Goal: Task Accomplishment & Management: Manage account settings

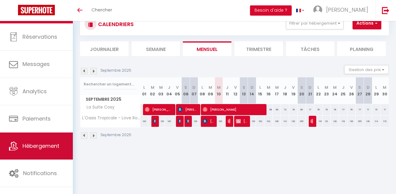
click at [33, 153] on link "Hébergement" at bounding box center [36, 145] width 73 height 27
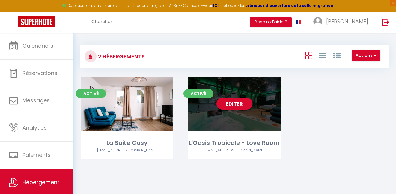
click at [237, 99] on link "Editer" at bounding box center [234, 104] width 36 height 12
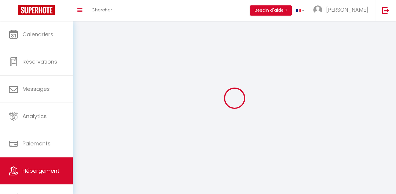
select select "28"
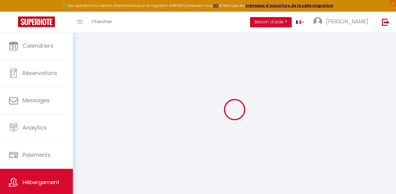
select select
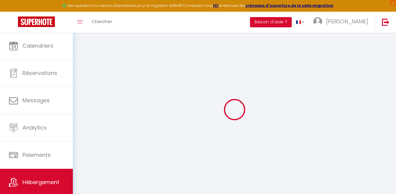
select select
checkbox input "false"
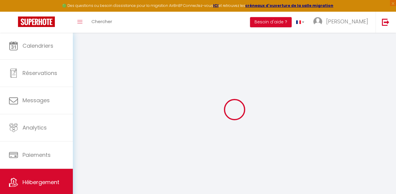
select select
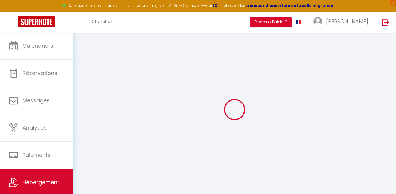
select select
checkbox input "false"
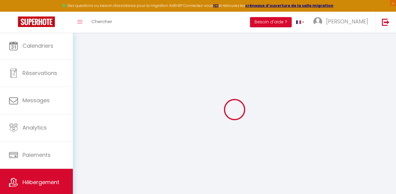
checkbox input "false"
select select
type input "L'Oasis Tropicale - Love Room"
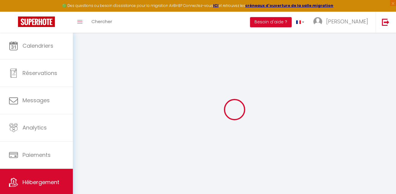
type input "[PERSON_NAME]"
type input "Reichert"
type input "40b route de Strasbourg"
type input "67470"
type input "Seltz"
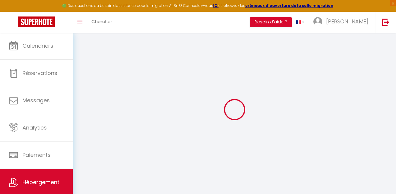
select select "loft"
select select "2"
type input "150"
type input "30"
type input "4.4"
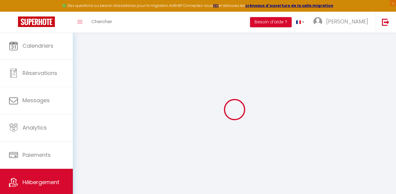
type input "3.60"
type input "150"
select select
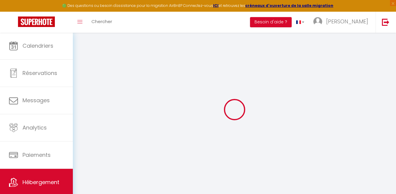
select select
type input "7 Rue Principale"
type input "67480"
type input "Roppenheim"
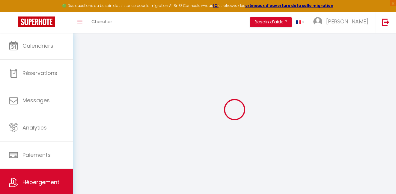
type input "[EMAIL_ADDRESS][DOMAIN_NAME]"
select select "6255"
checkbox input "true"
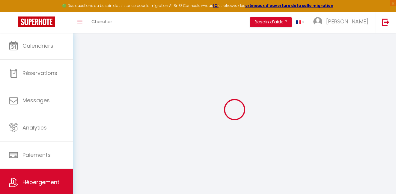
checkbox input "true"
radio input "true"
type input "0"
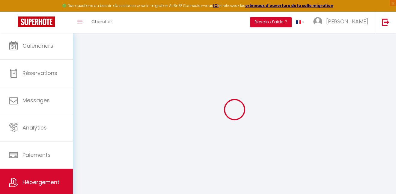
type input "0"
select select
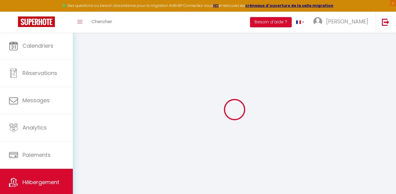
select select
checkbox input "true"
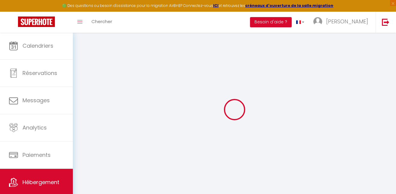
select select
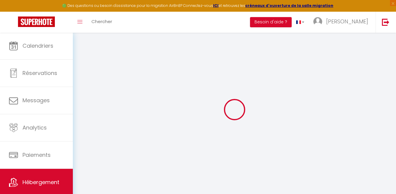
checkbox input "true"
select select
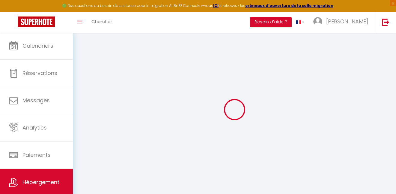
select select
checkbox input "true"
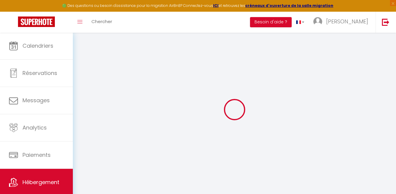
checkbox input "true"
select select "20271"
checkbox input "true"
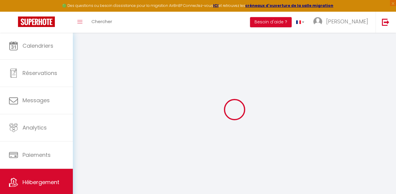
checkbox input "true"
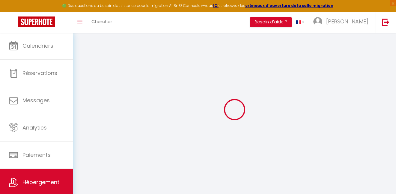
checkbox input "true"
select select "16:00"
select select
select select "10:00"
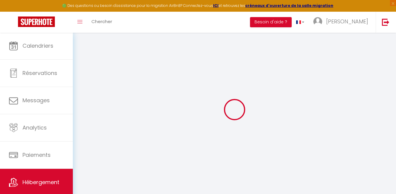
select select "15"
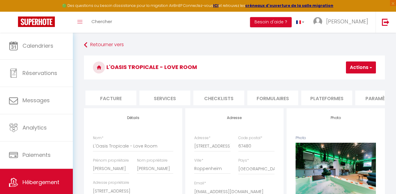
scroll to position [0, 153]
click at [294, 103] on li "Plateformes" at bounding box center [280, 97] width 51 height 15
select select
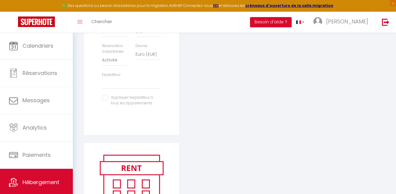
scroll to position [312, 0]
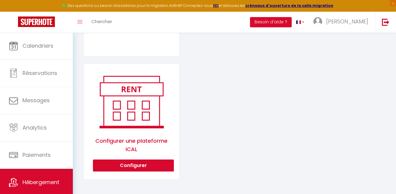
click at [141, 163] on button "Configurer" at bounding box center [133, 165] width 81 height 12
select select "1"
select select
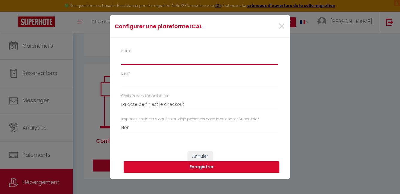
click at [143, 62] on input "Nom *" at bounding box center [199, 59] width 157 height 11
type input "L"
select select
type input "Lo"
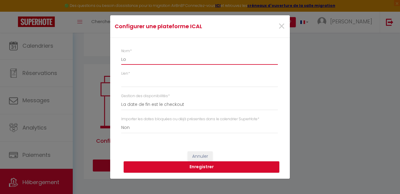
select select
type input "Lov"
select select
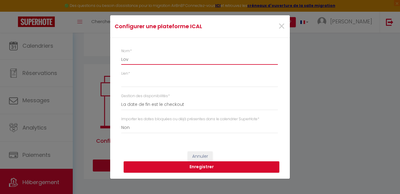
type input "Love"
select select
type input "Love"
select select
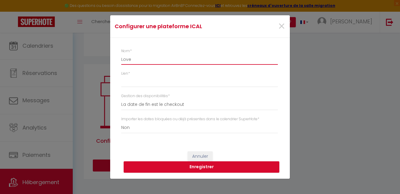
select select
type input "Love n"
select select
type input "Love n"
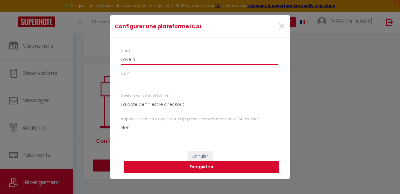
select select
type input "Love n s"
select select
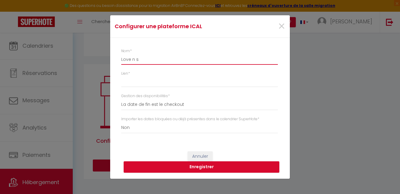
type input "Love n sp"
select select
type input "Love n spa"
select select
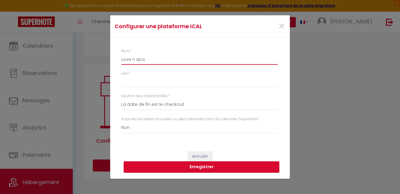
select select
type input "Love n spa"
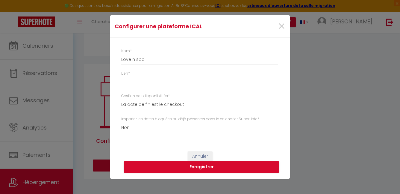
click at [133, 83] on input "Lien *" at bounding box center [199, 81] width 157 height 11
paste input "https://www.bookingmood.com/calendar/ical/74bca0e9-3f9c-45e6-bf1f-4ab59af7339d.…"
type input "https://www.bookingmood.com/calendar/ical/74bca0e9-3f9c-45e6-bf1f-4ab59af7339d.…"
select select
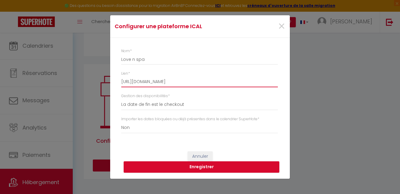
click at [127, 81] on input "https://www.bookingmood.com/calendar/ical/74bca0e9-3f9c-45e6-bf1f-4ab59af7339d.…" at bounding box center [199, 81] width 157 height 11
type input "https://www.bookingmood.com/calendar/ical/74bca0e9-3f9c-45e6-bf1f-4ab59af7339d.…"
select select
type input "https://www.bookingmood.com/calendar/ical/74bca0e9-3f9c-45e6-bf1f-4ab59af7339d.…"
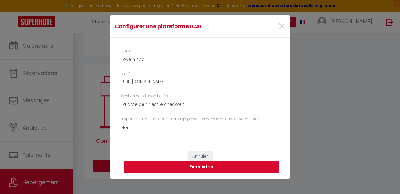
click at [204, 166] on button "Enregistrer" at bounding box center [202, 166] width 156 height 11
select select
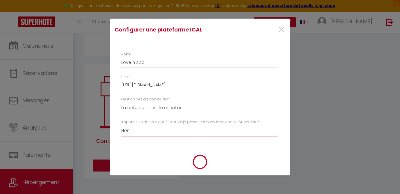
select select
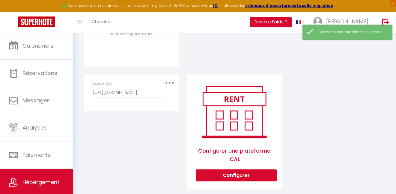
scroll to position [242, 0]
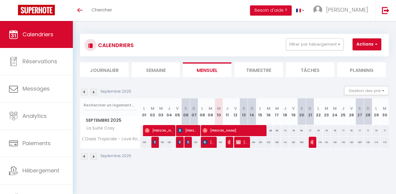
click at [93, 91] on img at bounding box center [93, 92] width 7 height 7
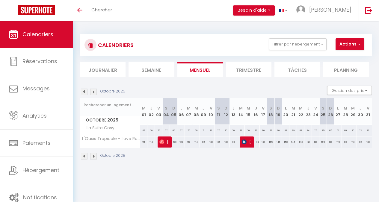
click at [93, 92] on img at bounding box center [93, 92] width 7 height 7
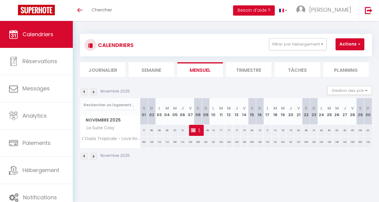
click at [93, 92] on img at bounding box center [93, 92] width 7 height 7
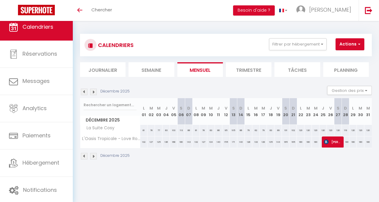
click at [94, 93] on img at bounding box center [93, 92] width 7 height 7
